Goal: Task Accomplishment & Management: Complete application form

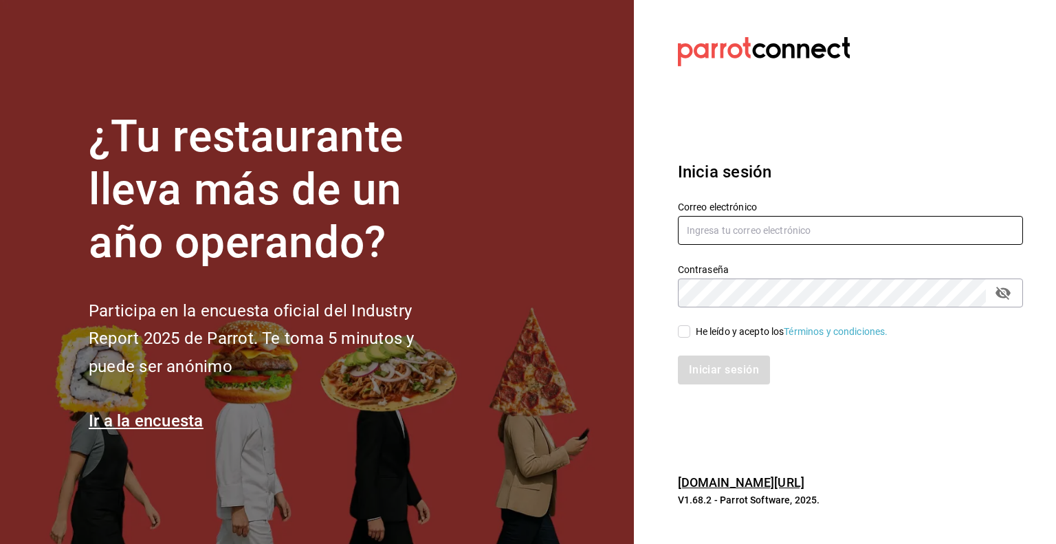
type input "[EMAIL_ADDRESS][DOMAIN_NAME]"
click at [686, 333] on input "He leído y acepto los Términos y condiciones." at bounding box center [684, 331] width 12 height 12
checkbox input "true"
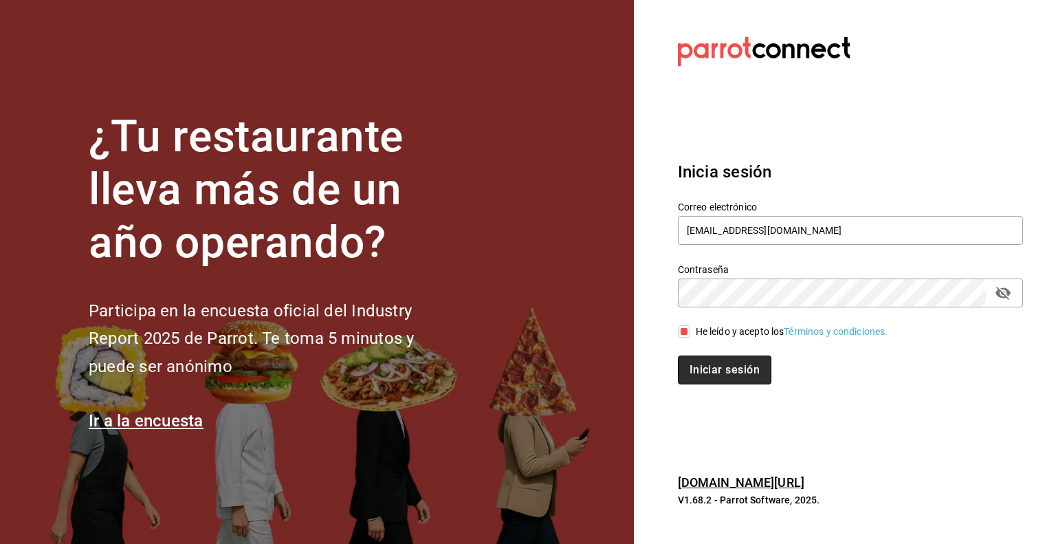
click at [701, 365] on button "Iniciar sesión" at bounding box center [725, 370] width 94 height 29
